Goal: Check status: Check status

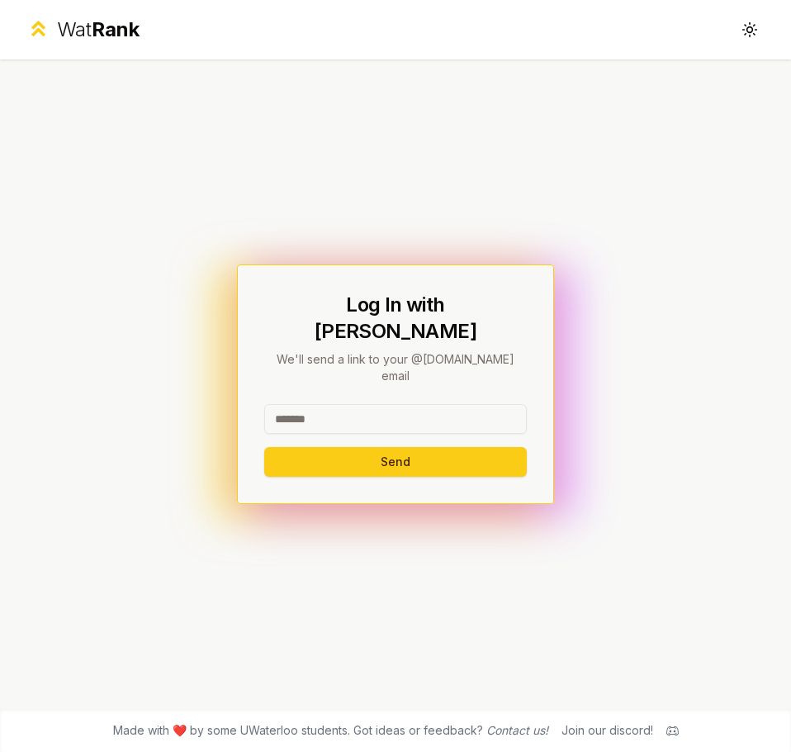
click at [363, 404] on input at bounding box center [395, 419] width 263 height 30
type input "*****"
click at [264, 447] on button "Send" at bounding box center [395, 462] width 263 height 30
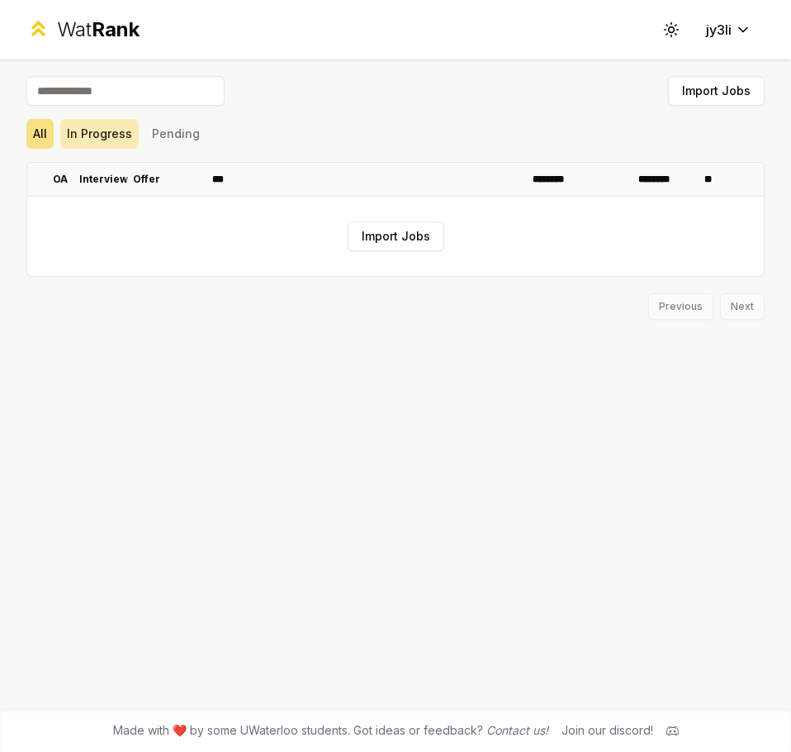
click at [75, 126] on button "In Progress" at bounding box center [99, 134] width 78 height 30
click at [171, 130] on button "Pending" at bounding box center [175, 134] width 61 height 30
click at [44, 136] on button "All" at bounding box center [39, 134] width 27 height 30
click at [406, 221] on td "Import Jobs" at bounding box center [395, 236] width 737 height 79
click at [404, 232] on button "Import Jobs" at bounding box center [396, 236] width 97 height 30
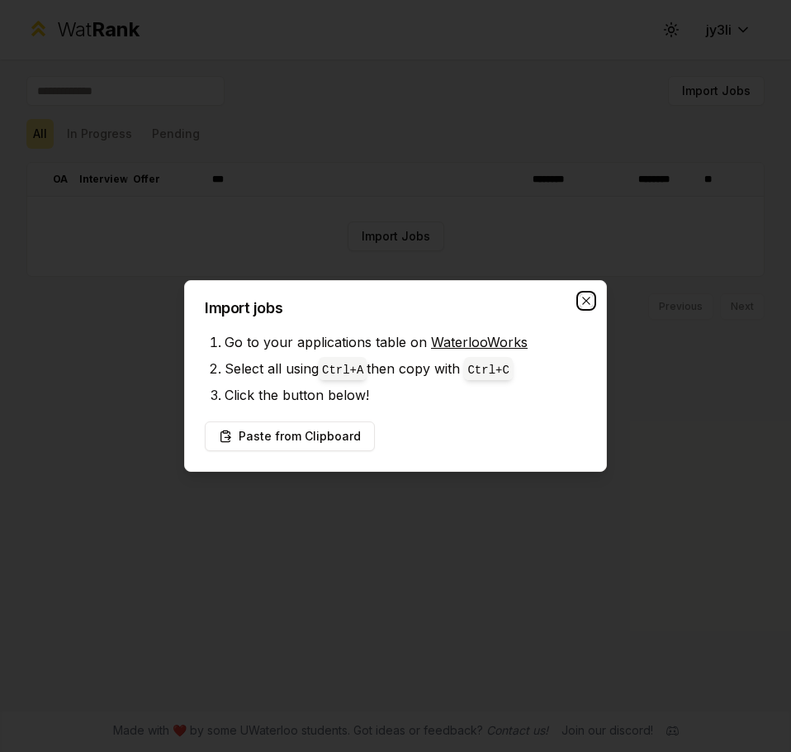
click at [589, 294] on icon "button" at bounding box center [586, 300] width 13 height 13
